Goal: Information Seeking & Learning: Learn about a topic

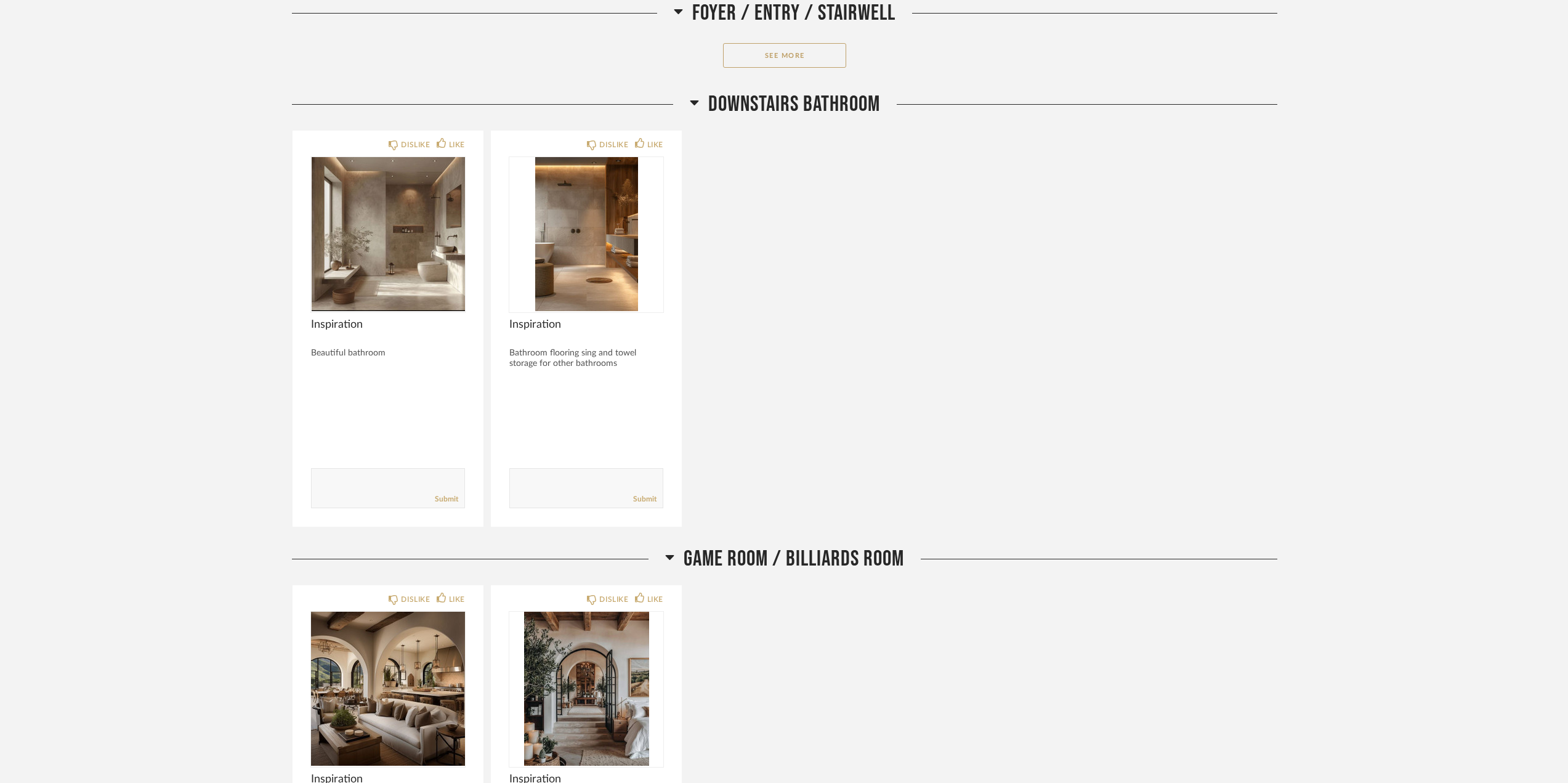
scroll to position [1540, 0]
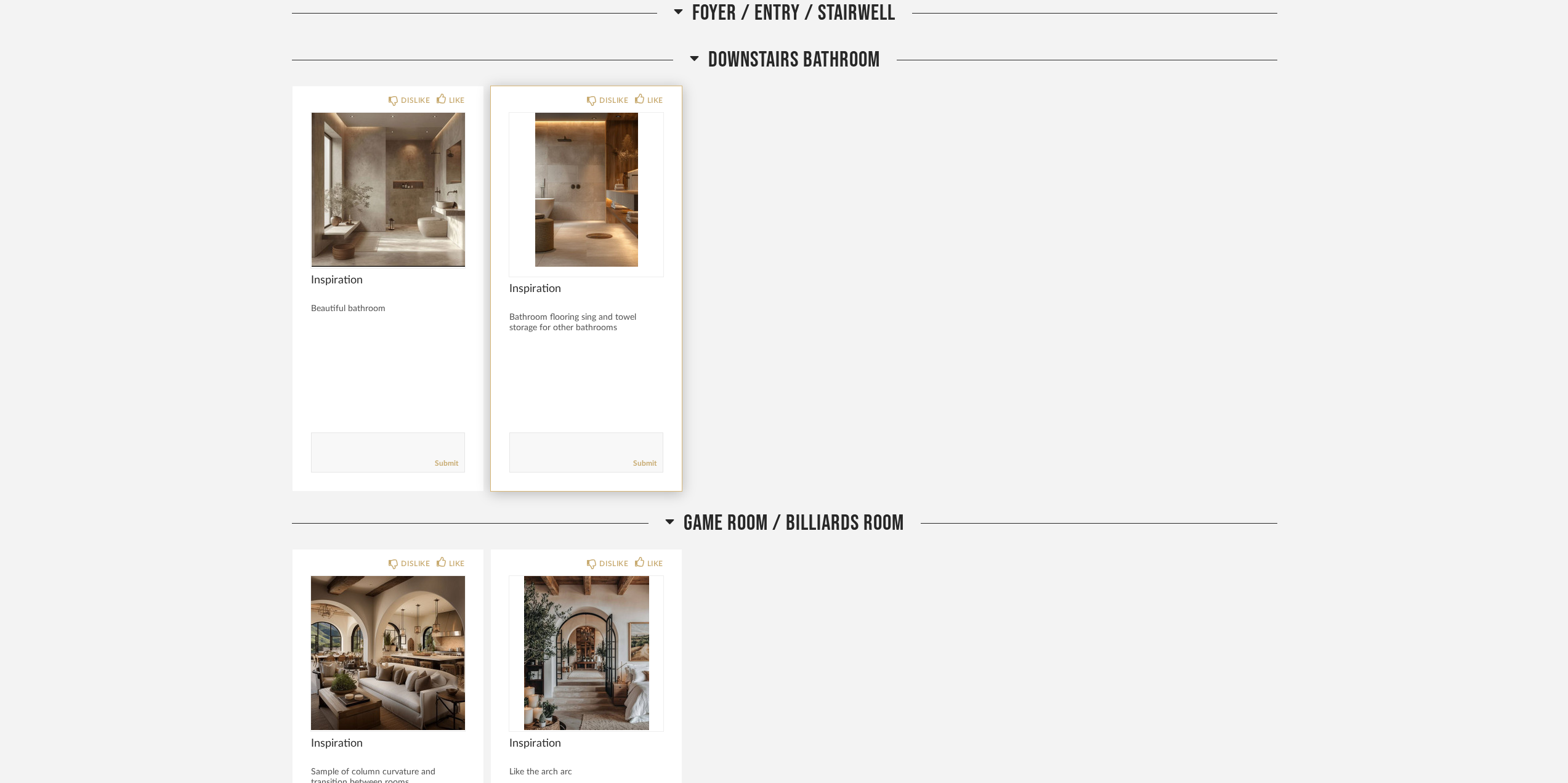
click at [0, 0] on img at bounding box center [0, 0] width 0 height 0
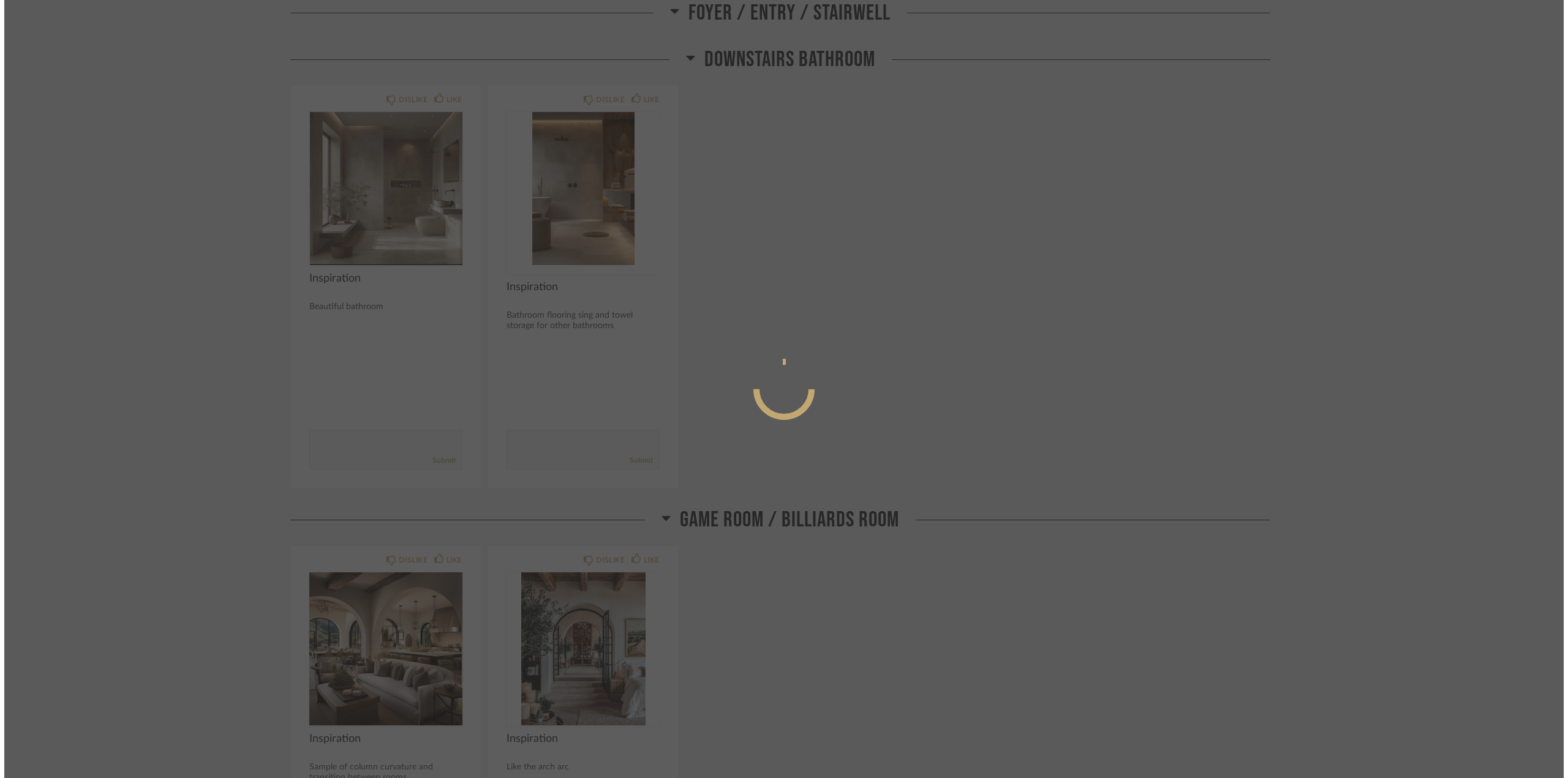
scroll to position [0, 0]
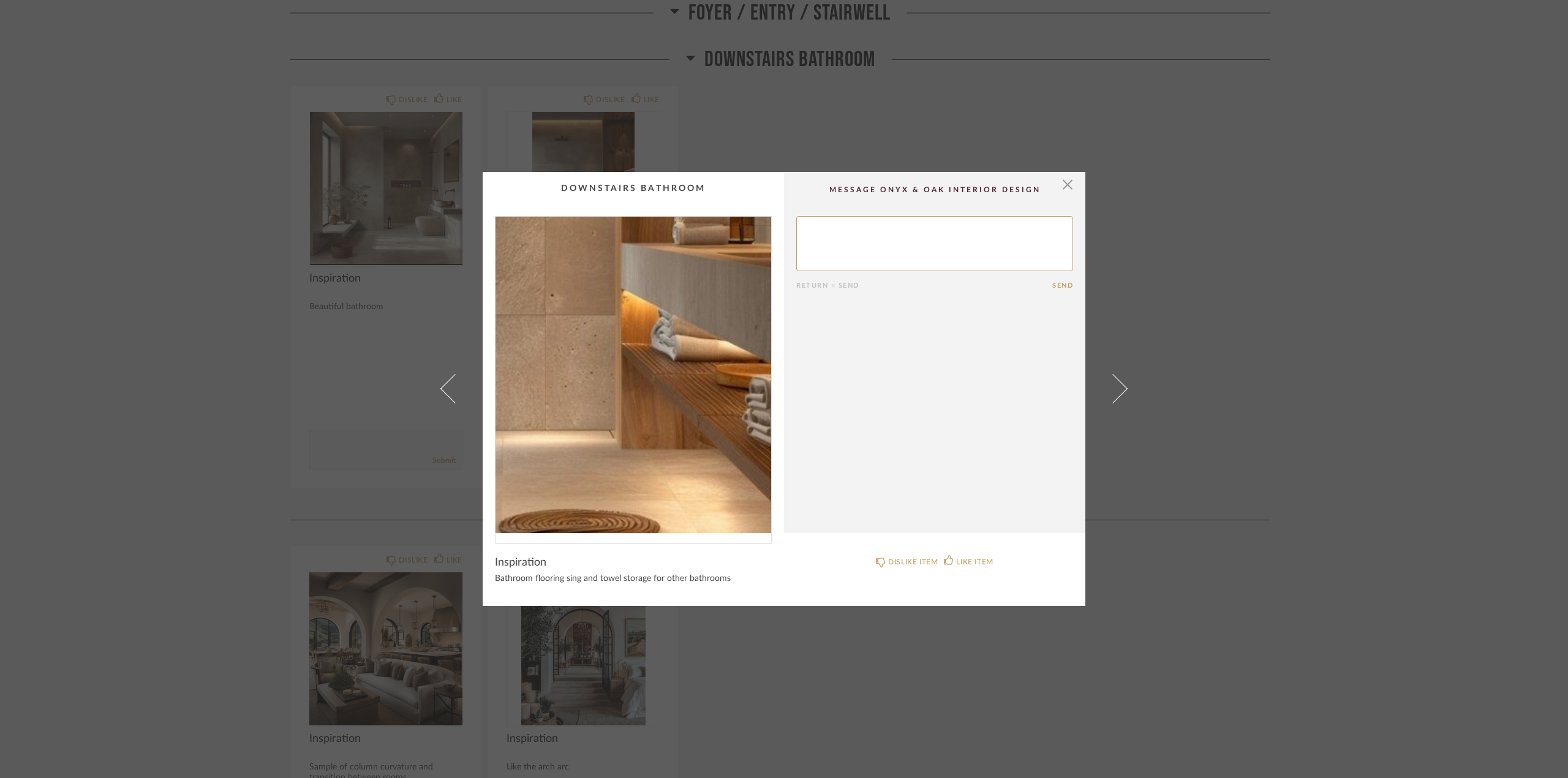
click at [673, 419] on img "0" at bounding box center [633, 374] width 276 height 317
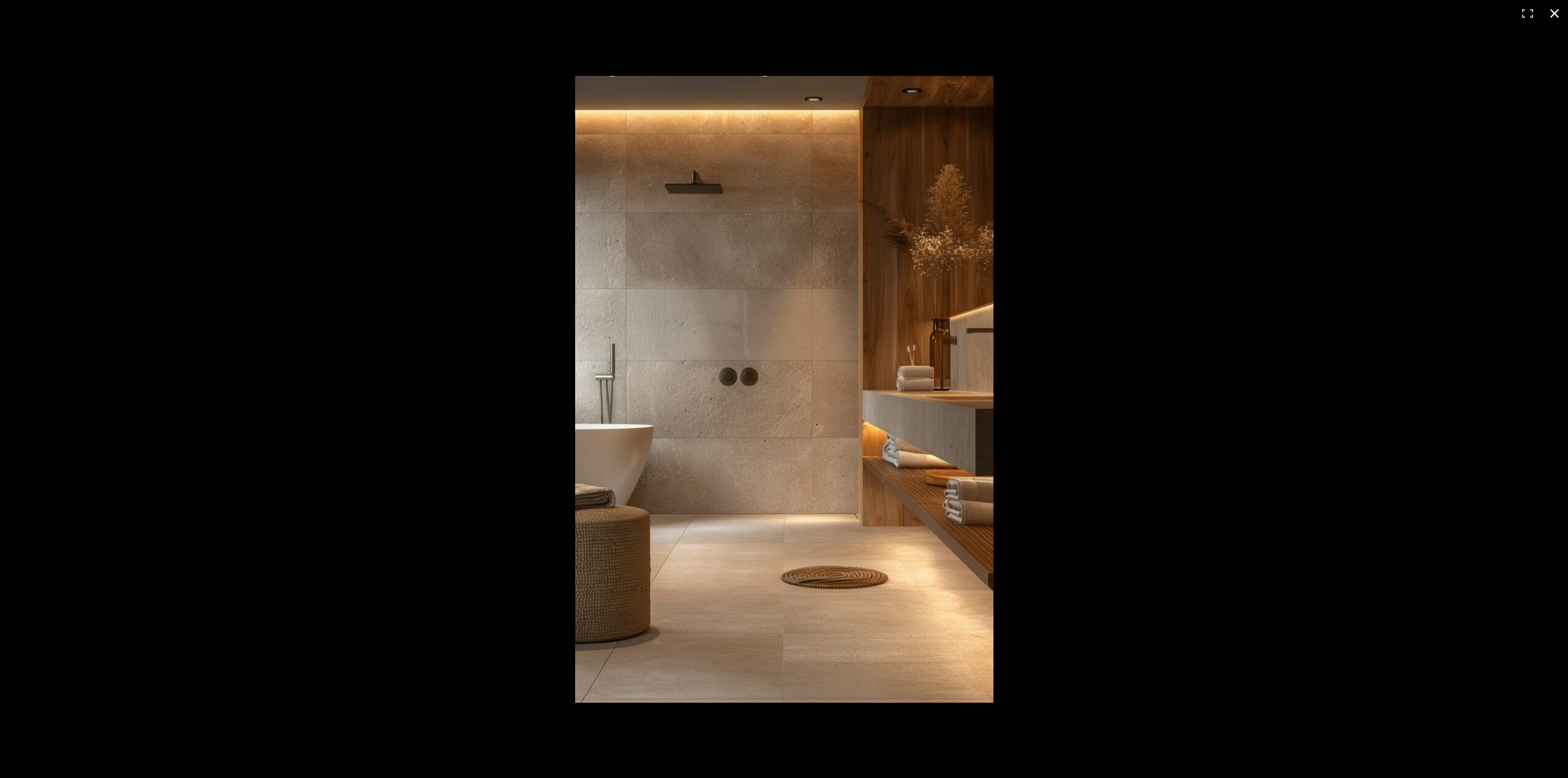
click at [1304, 16] on button at bounding box center [1554, 13] width 27 height 27
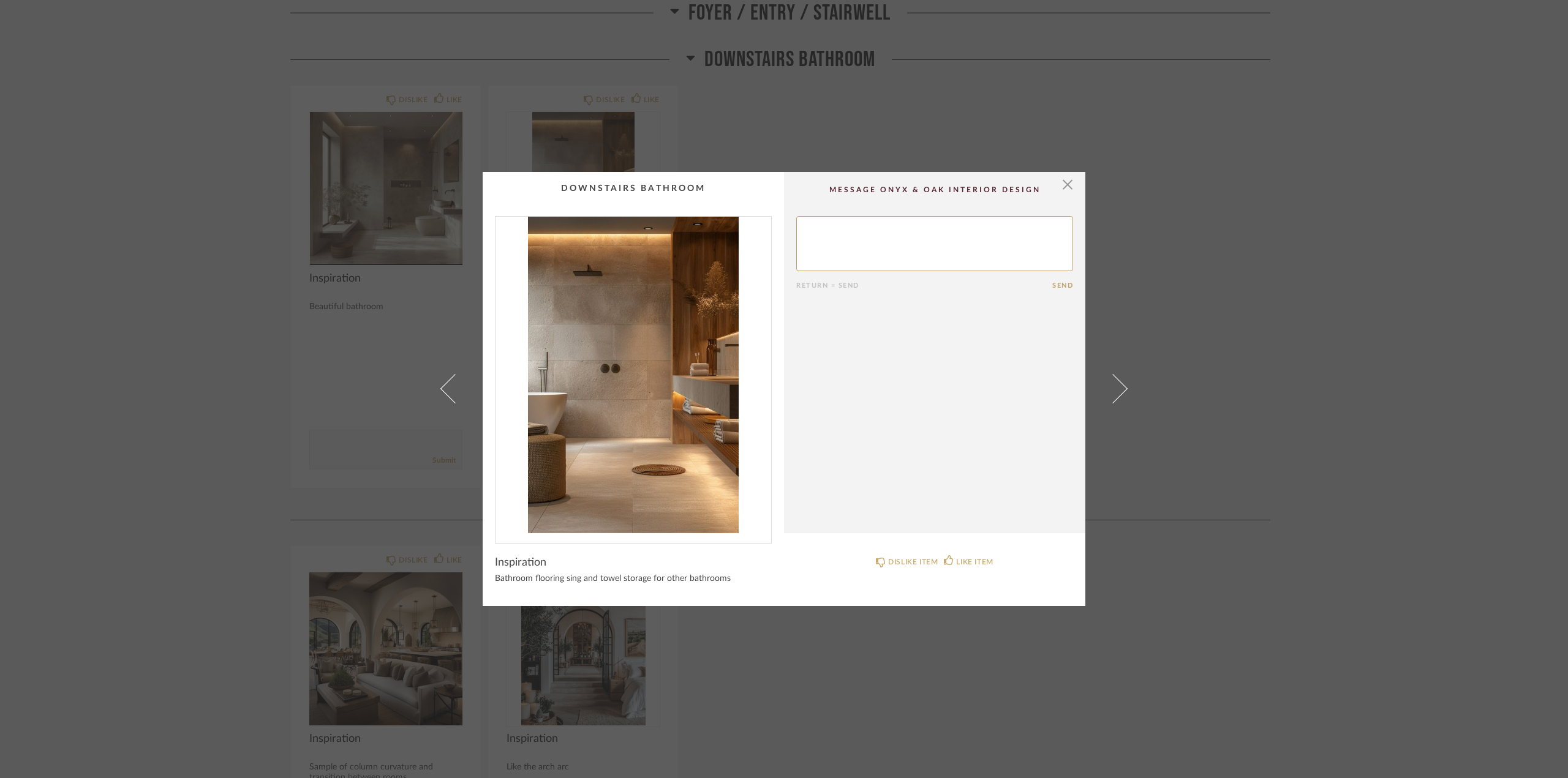
click at [1071, 178] on cpp-summary-comments "Return = Send Send" at bounding box center [935, 353] width 301 height 361
click at [1067, 183] on span "button" at bounding box center [1067, 184] width 24 height 24
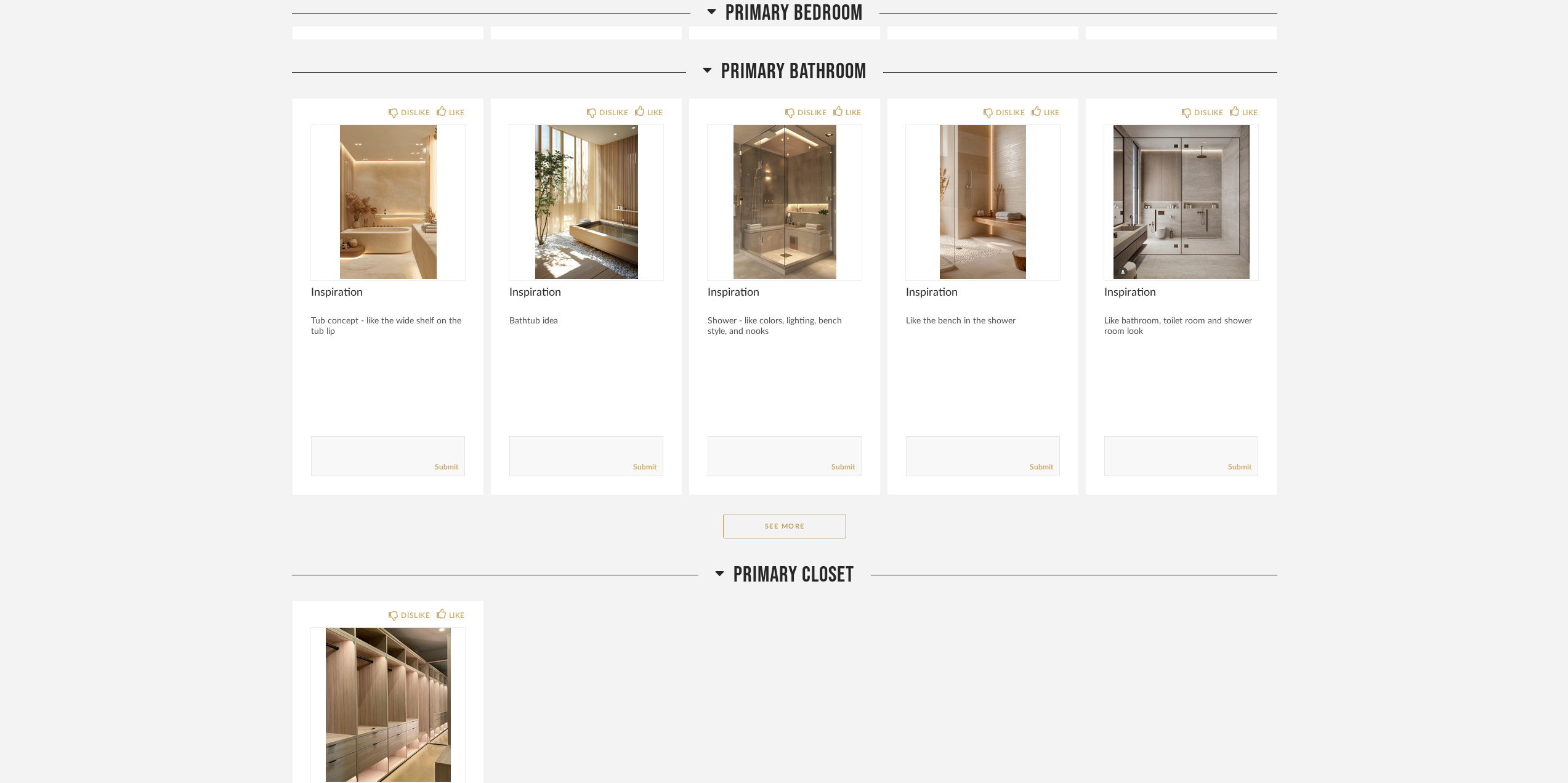
scroll to position [6099, 0]
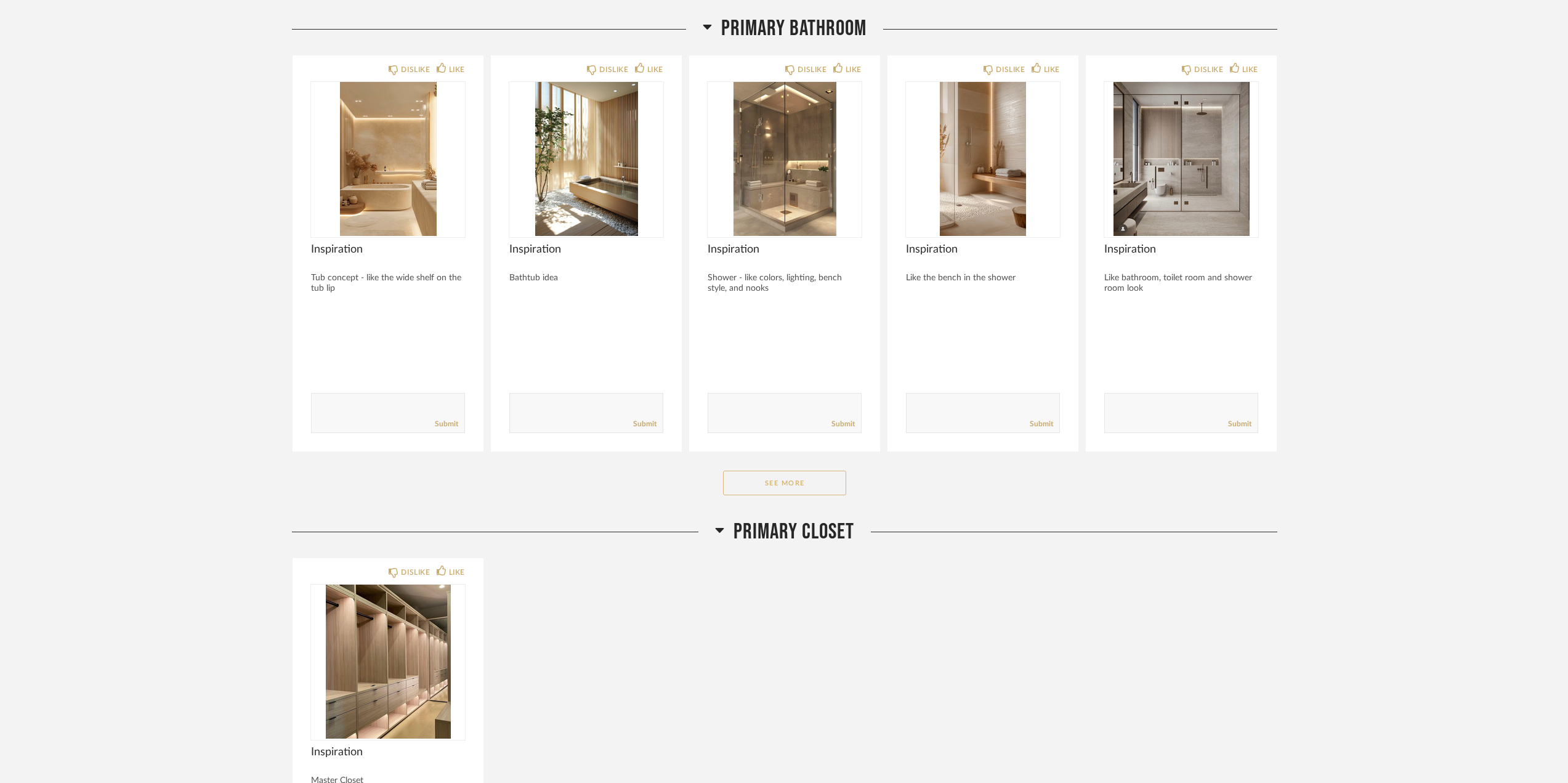
click at [792, 480] on button "See More" at bounding box center [785, 483] width 123 height 24
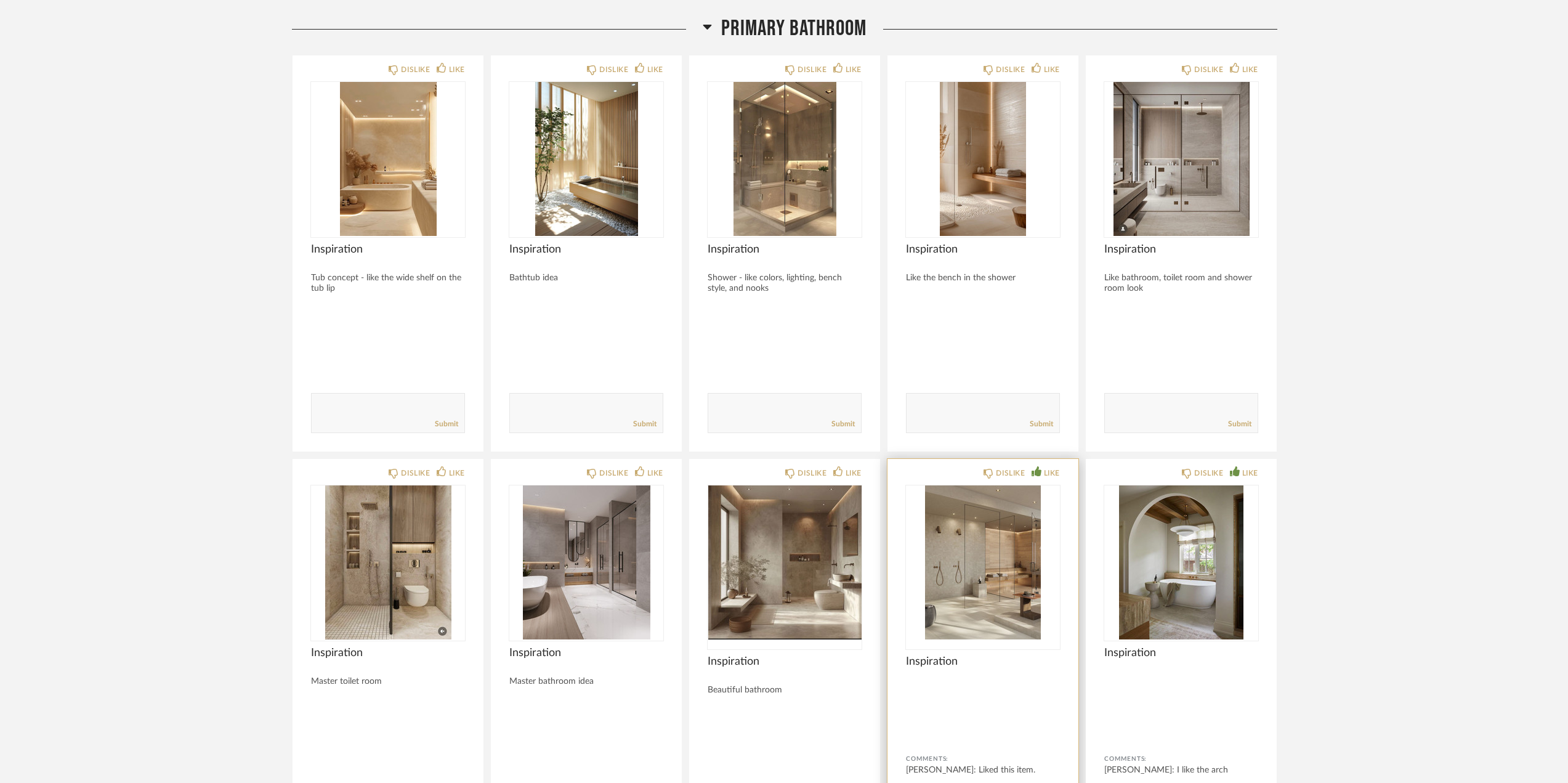
click at [0, 0] on img at bounding box center [0, 0] width 0 height 0
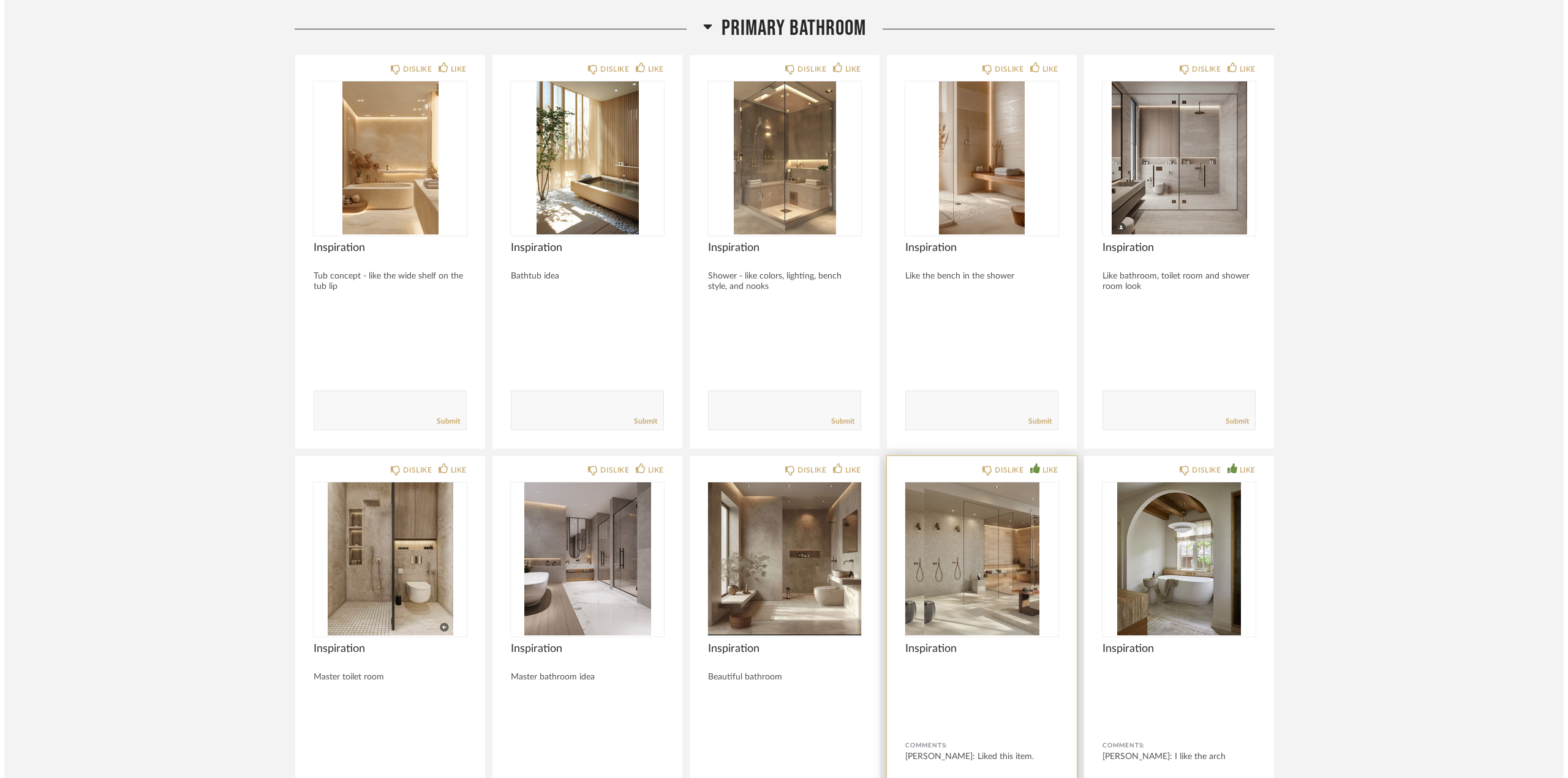
scroll to position [0, 0]
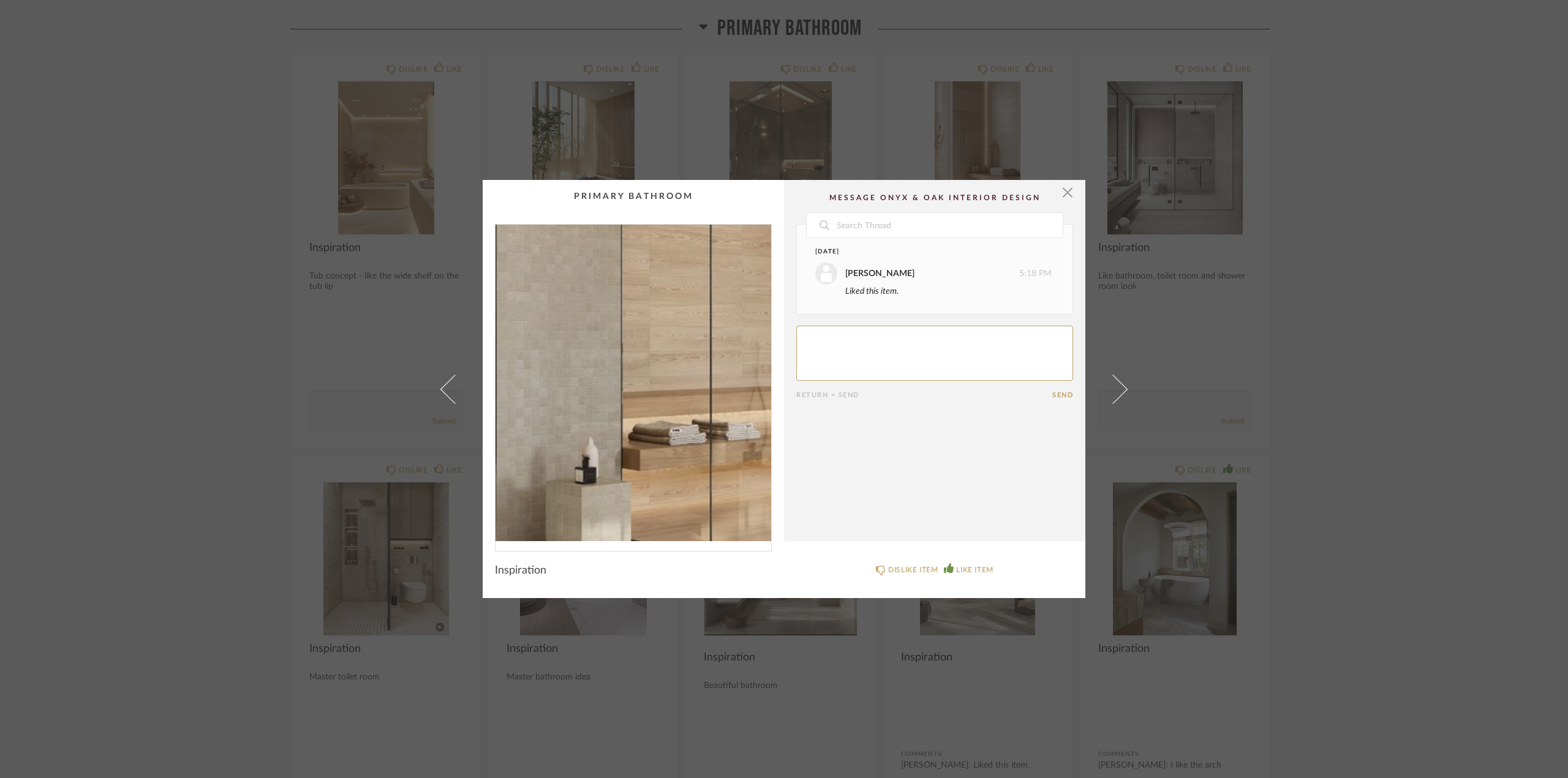
click at [638, 392] on img "0" at bounding box center [633, 382] width 276 height 317
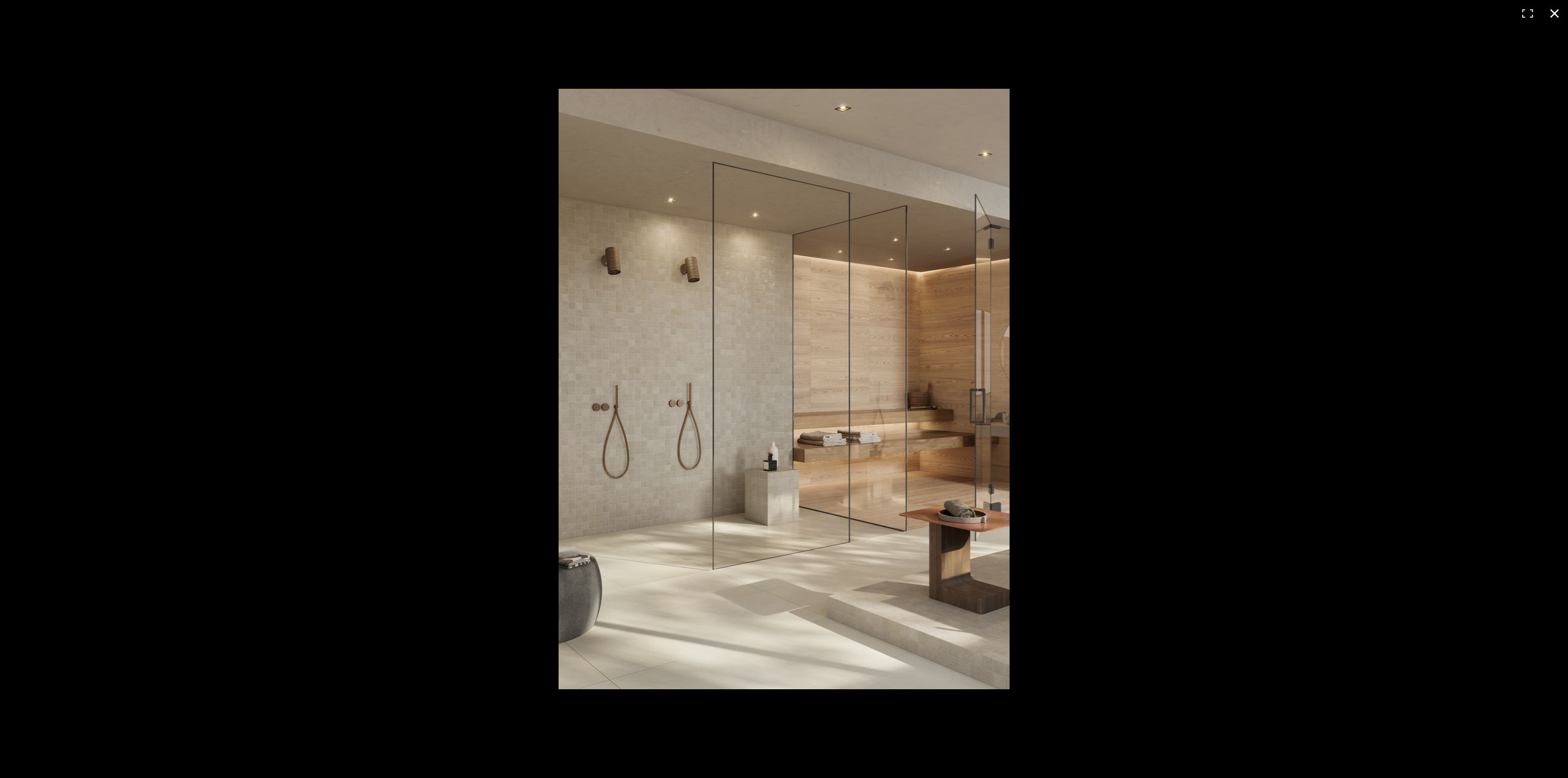
click at [1304, 14] on button at bounding box center [1554, 13] width 27 height 27
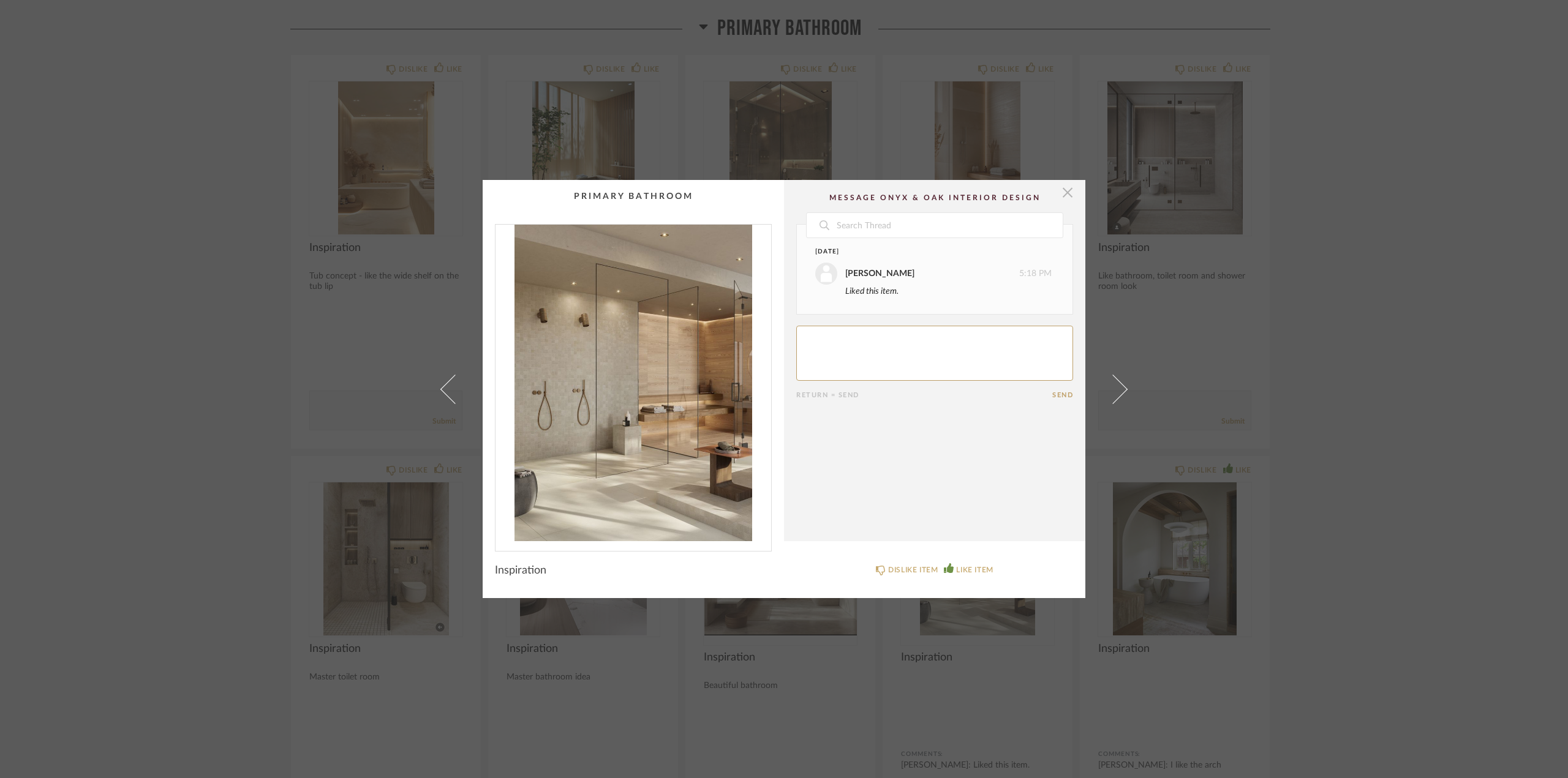
click at [1064, 192] on span "button" at bounding box center [1067, 192] width 24 height 24
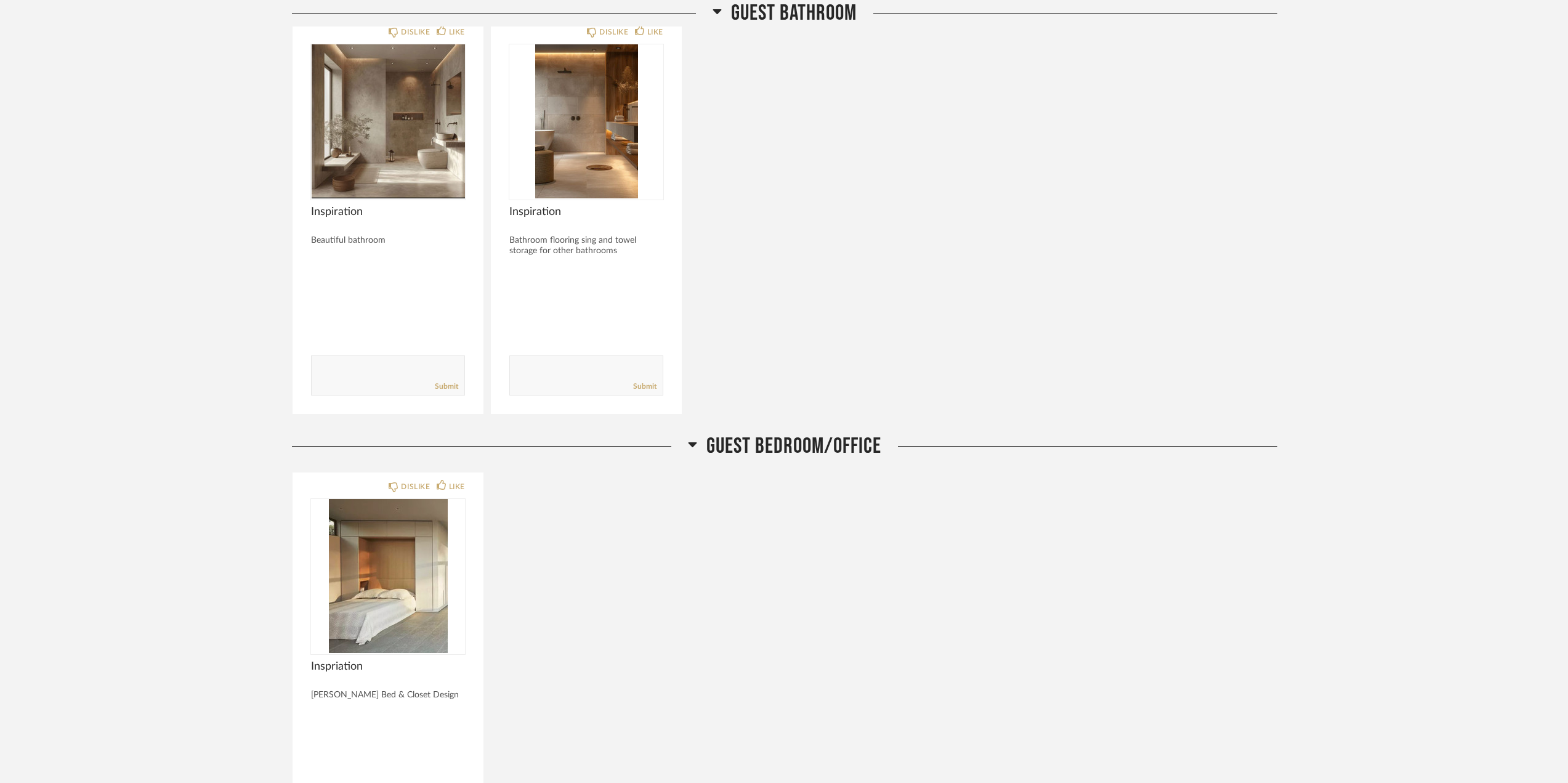
scroll to position [4682, 0]
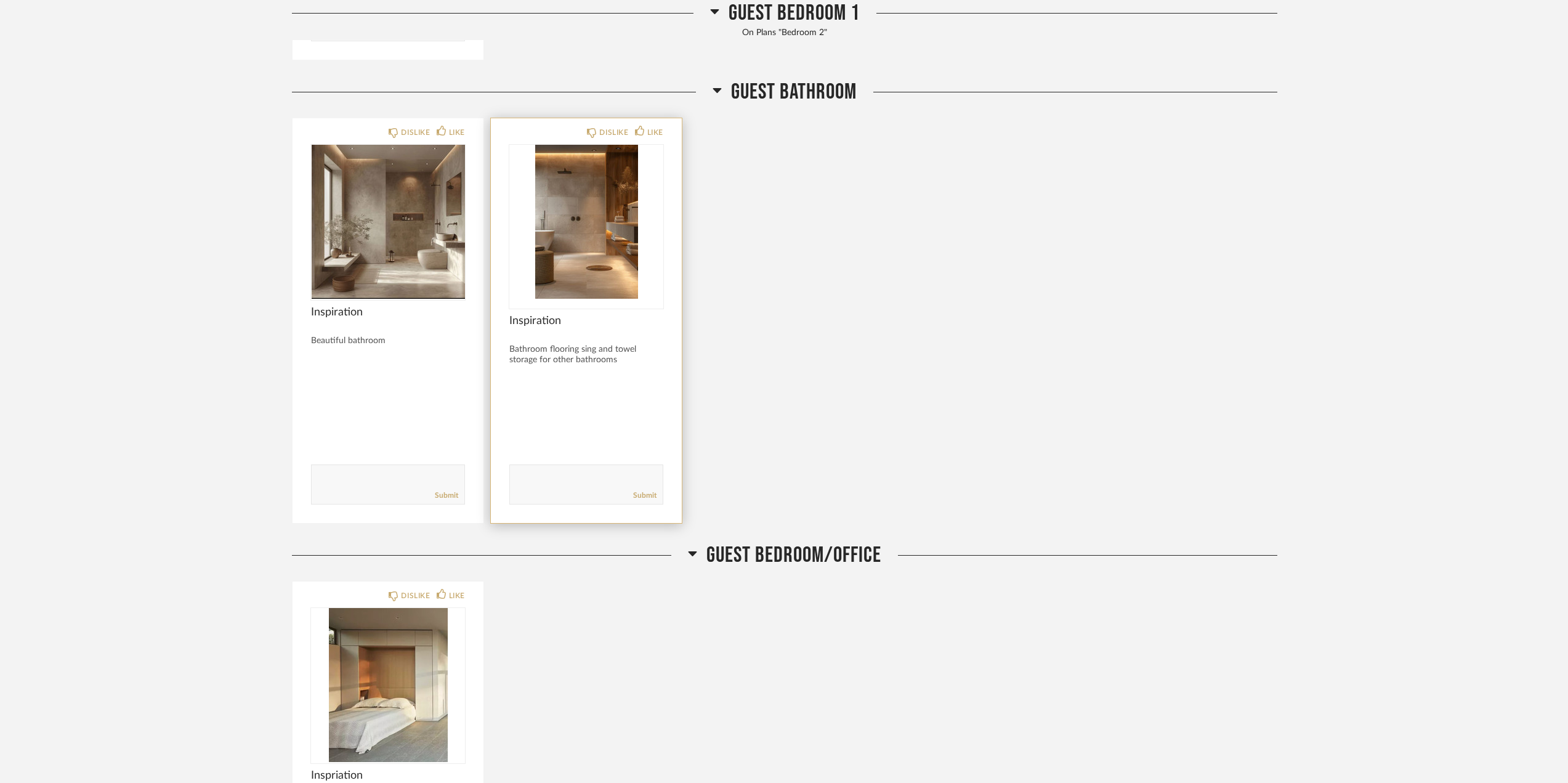
click at [0, 0] on img at bounding box center [0, 0] width 0 height 0
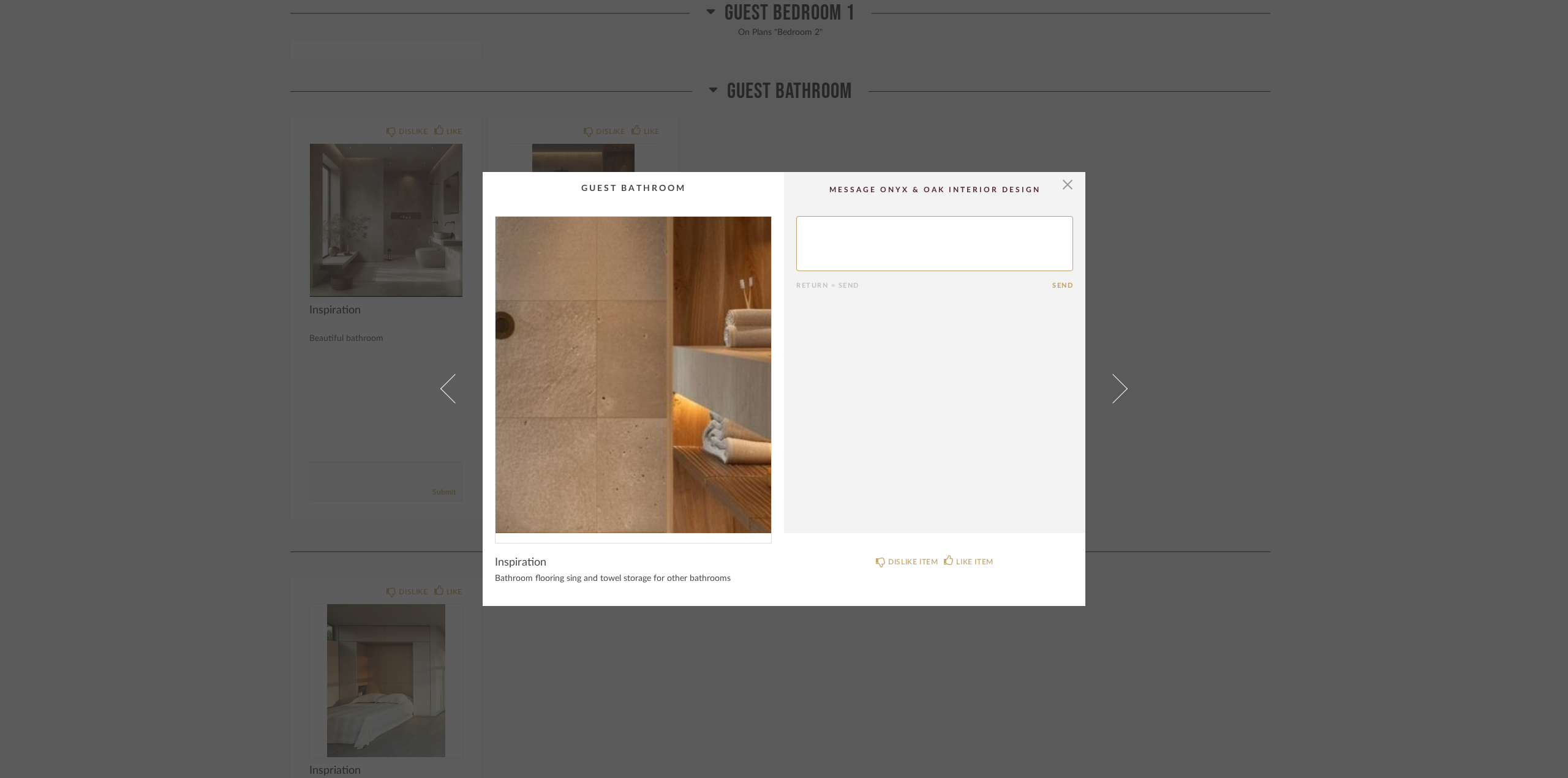
click at [655, 385] on img "0" at bounding box center [633, 374] width 276 height 317
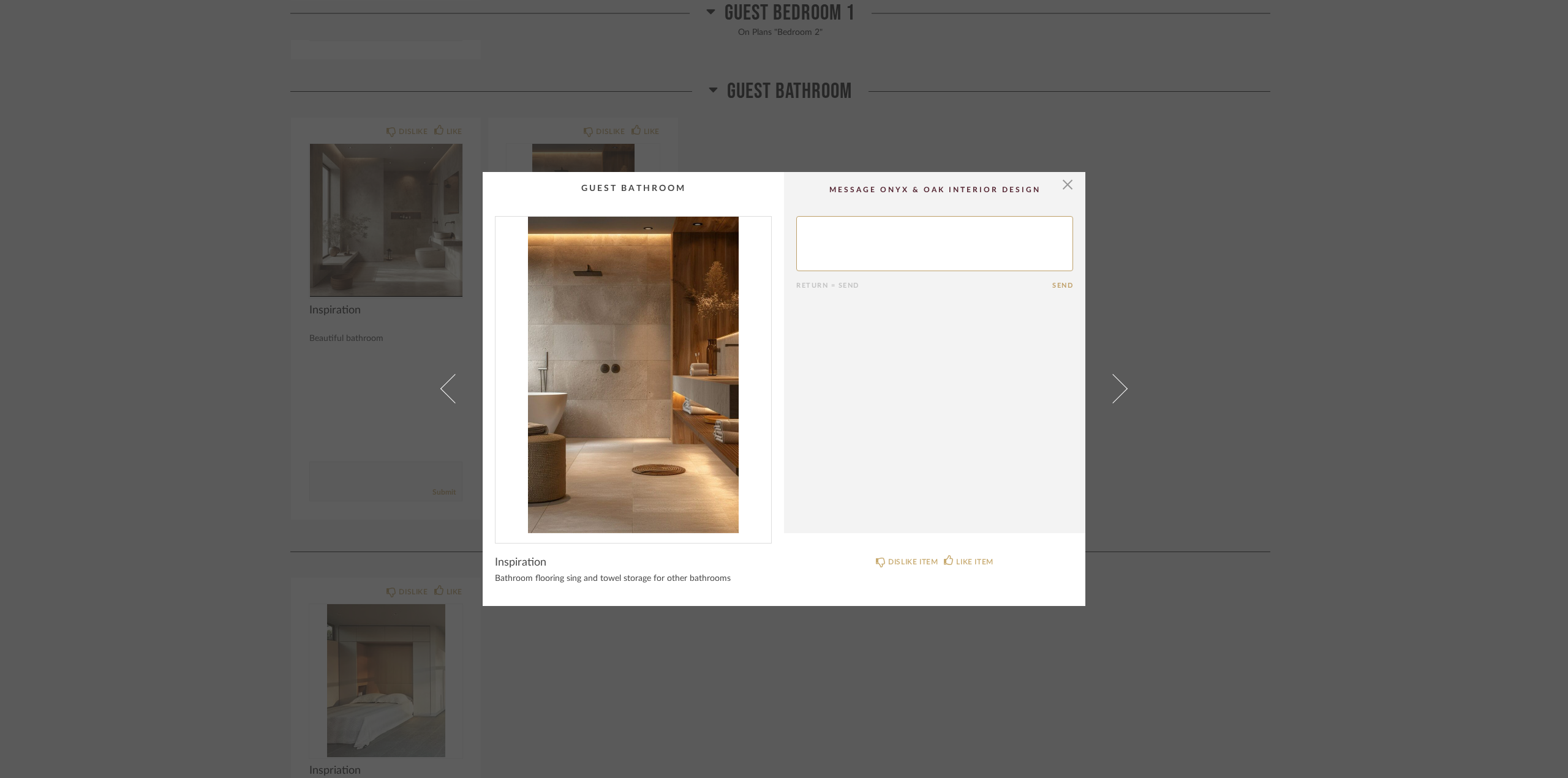
click at [680, 340] on img "0" at bounding box center [633, 374] width 276 height 317
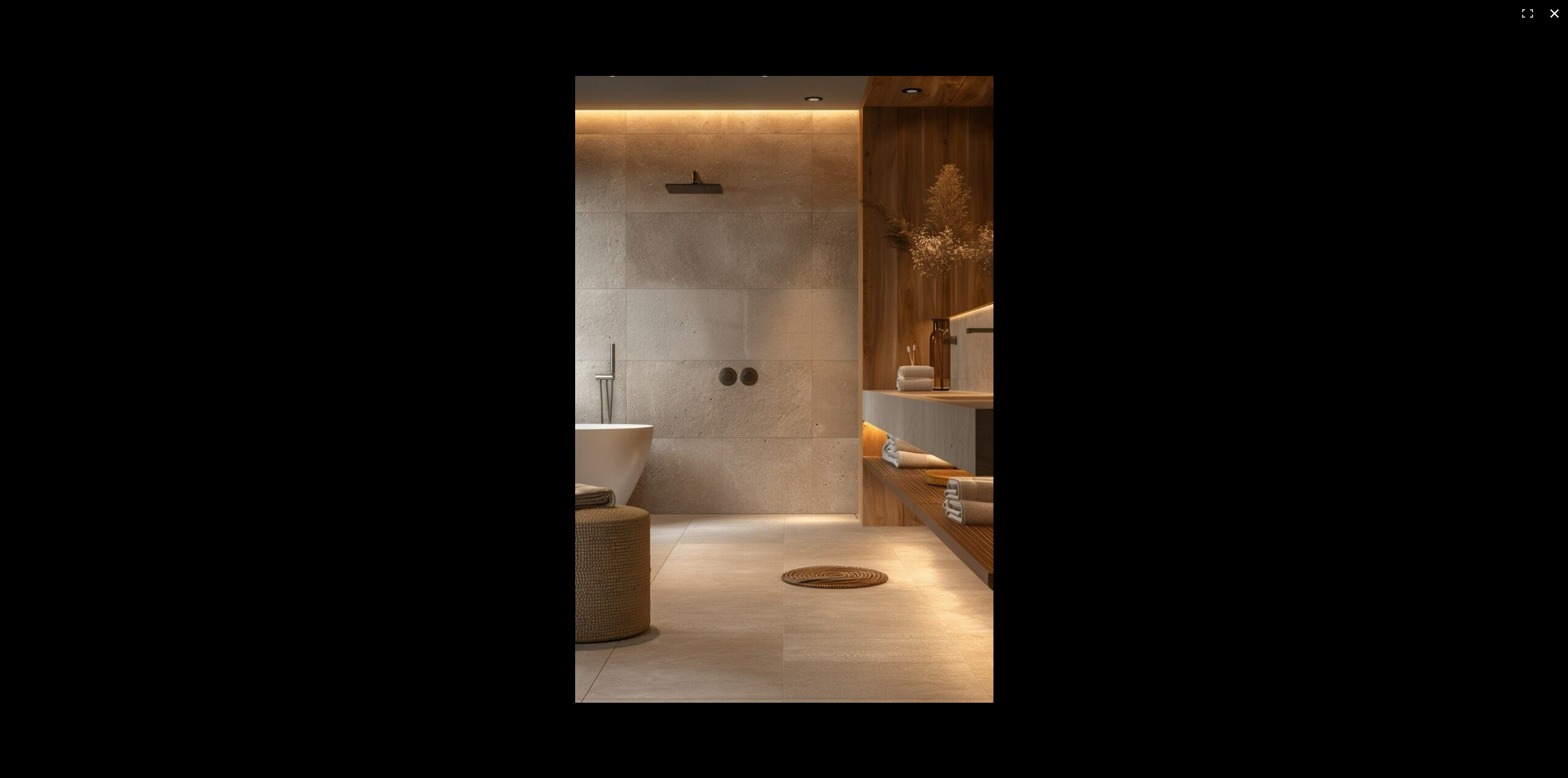
click at [1304, 14] on button at bounding box center [1554, 13] width 27 height 27
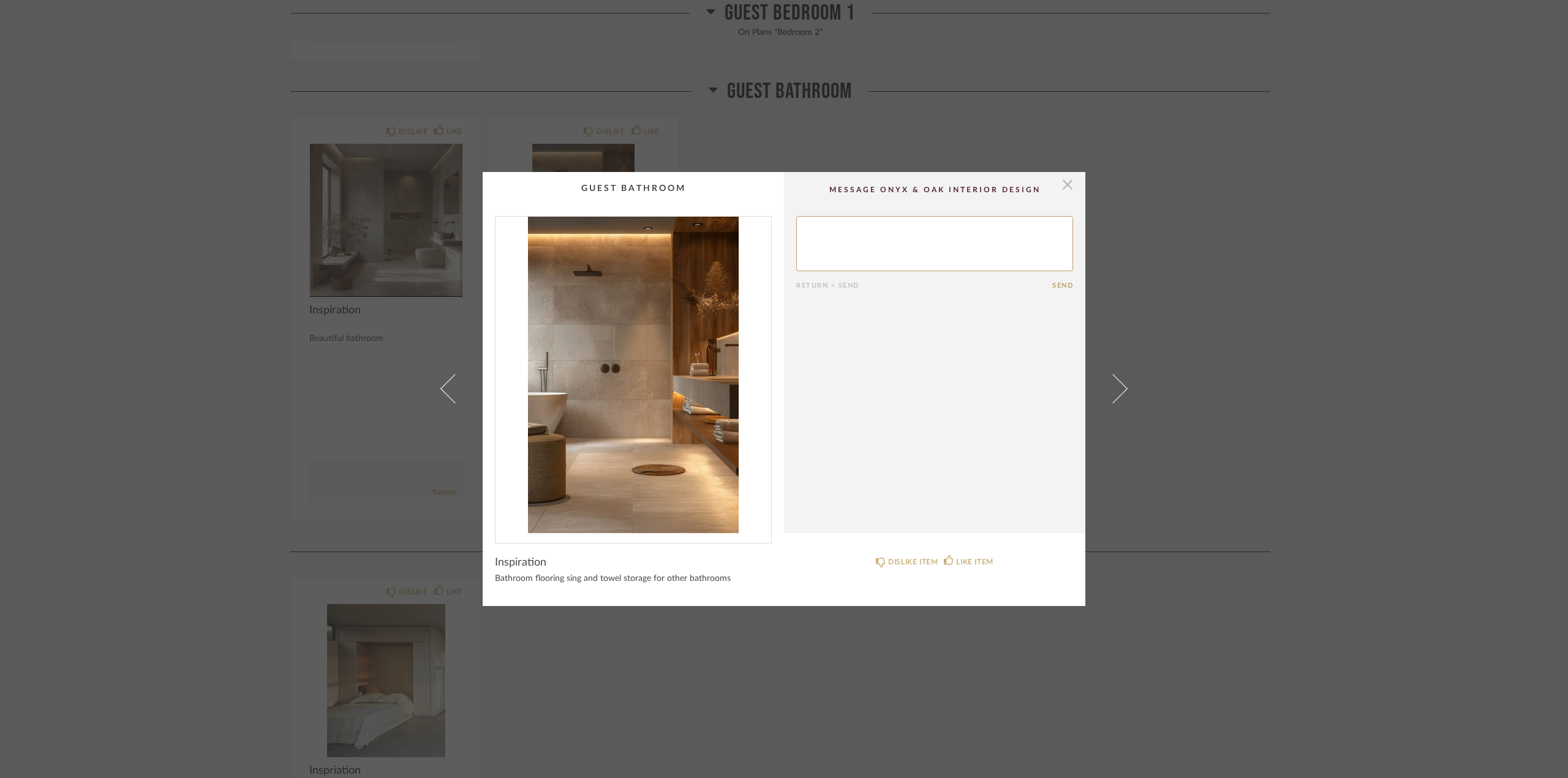
click at [1067, 180] on span "button" at bounding box center [1067, 184] width 24 height 24
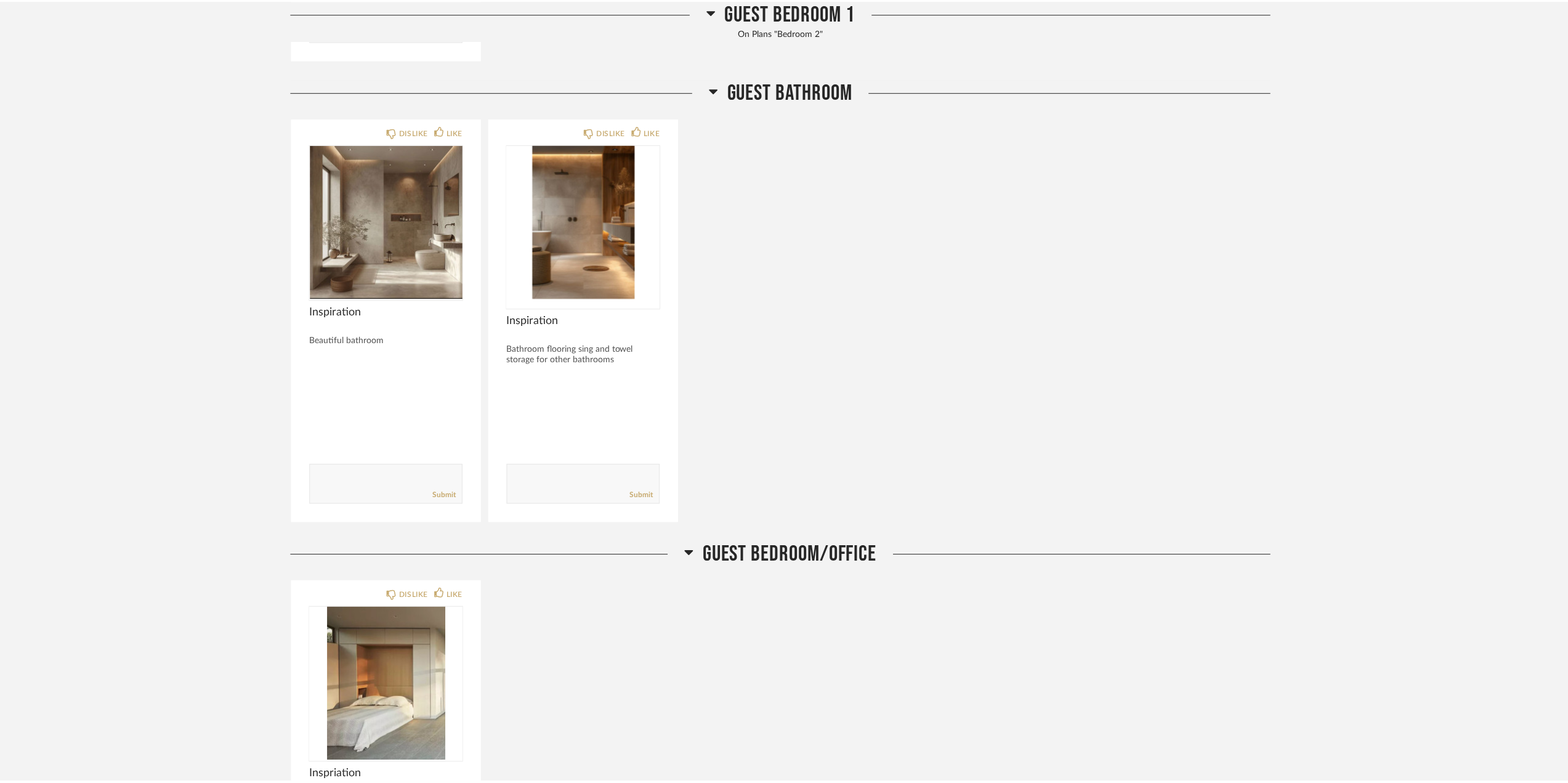
scroll to position [4682, 0]
